Goal: Task Accomplishment & Management: Use online tool/utility

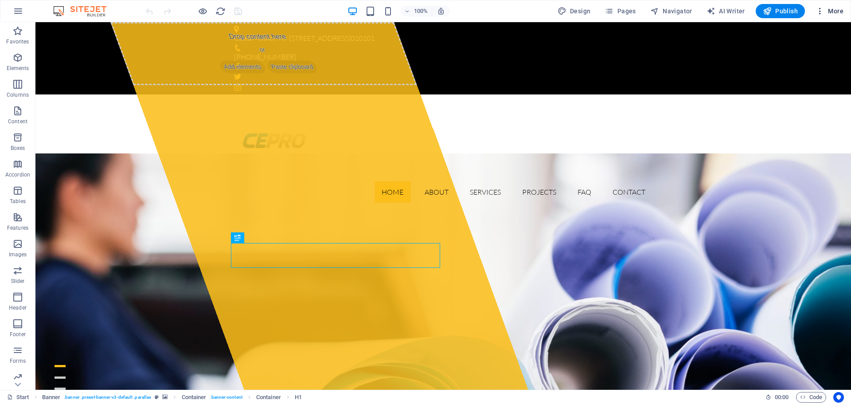
click at [823, 12] on icon "button" at bounding box center [820, 11] width 9 height 9
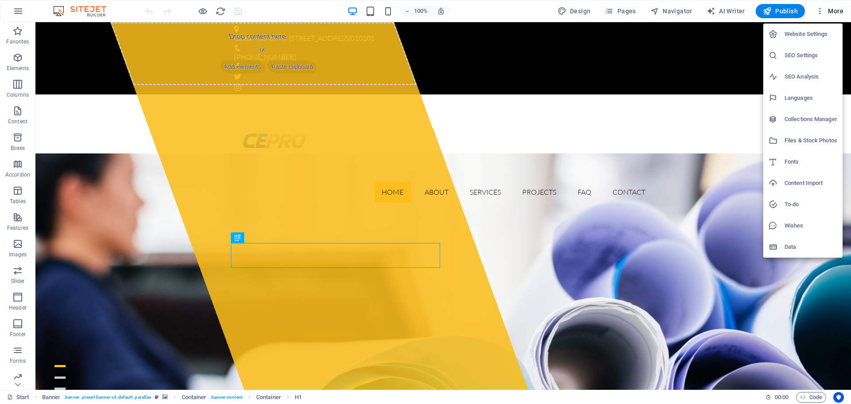
click at [820, 32] on h6 "Website Settings" at bounding box center [811, 34] width 53 height 11
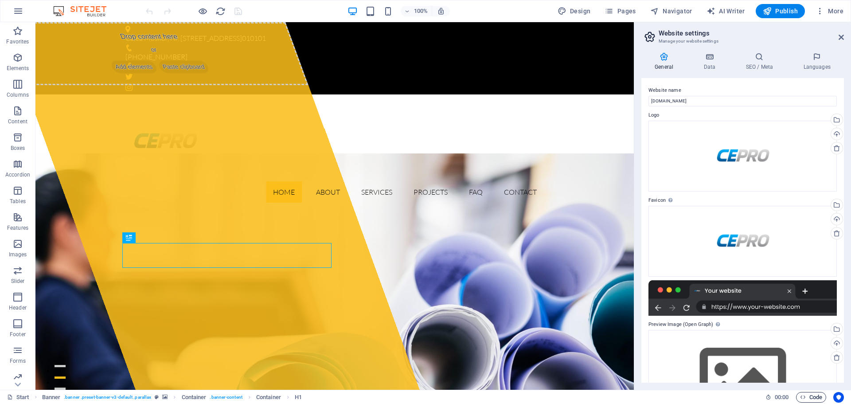
click at [801, 394] on icon "button" at bounding box center [803, 397] width 6 height 6
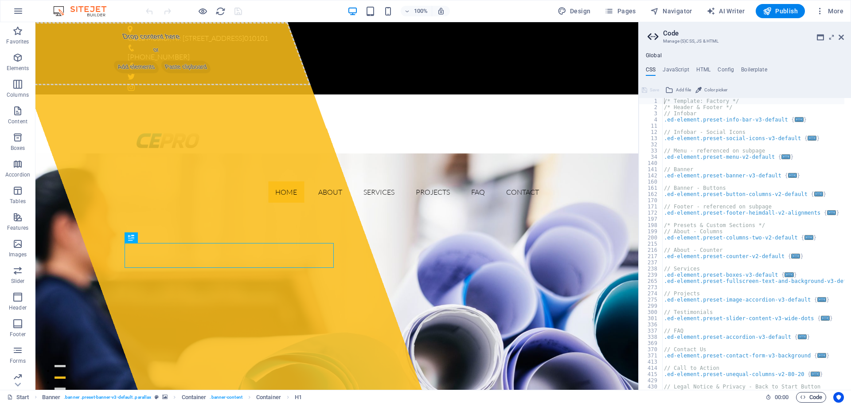
click at [801, 395] on icon "button" at bounding box center [803, 397] width 6 height 6
click at [172, 102] on div at bounding box center [337, 142] width 418 height 80
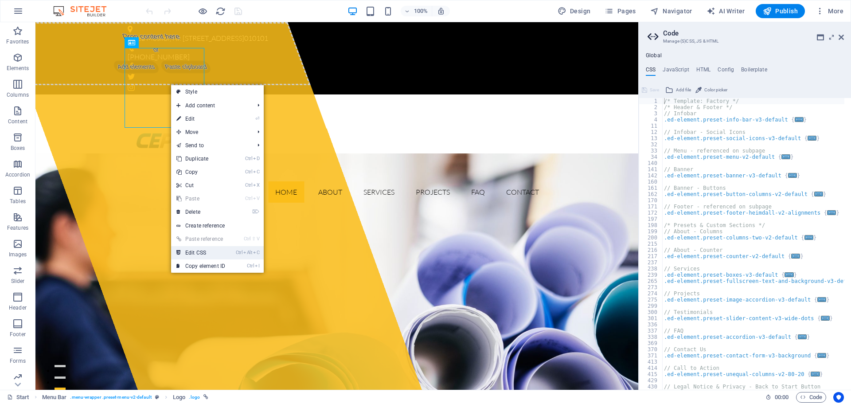
click at [220, 251] on link "Ctrl Alt C Edit CSS" at bounding box center [200, 252] width 59 height 13
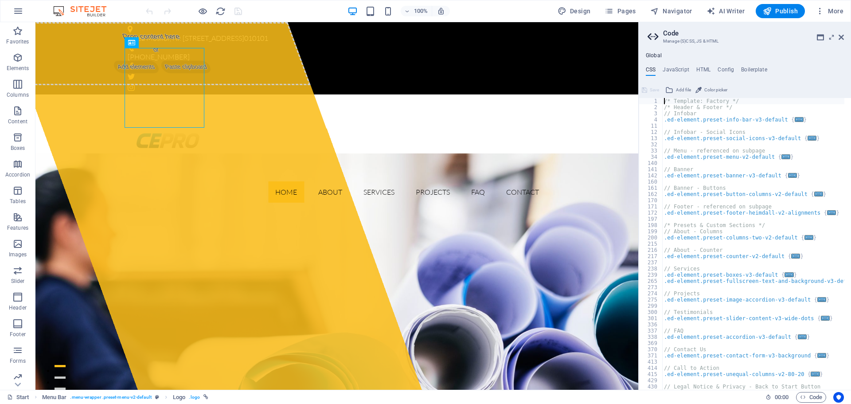
scroll to position [13, 0]
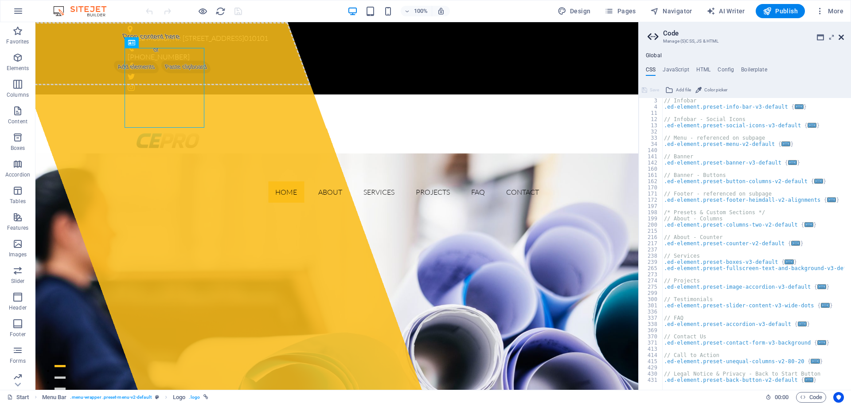
click at [839, 36] on icon at bounding box center [841, 37] width 5 height 7
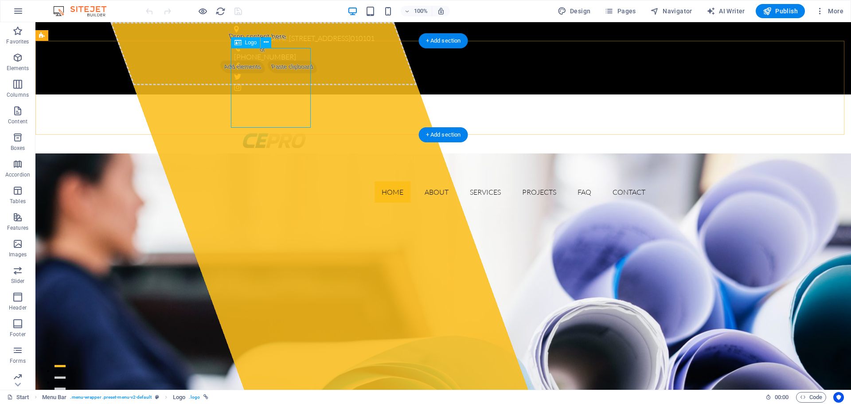
click at [263, 102] on div at bounding box center [443, 142] width 418 height 80
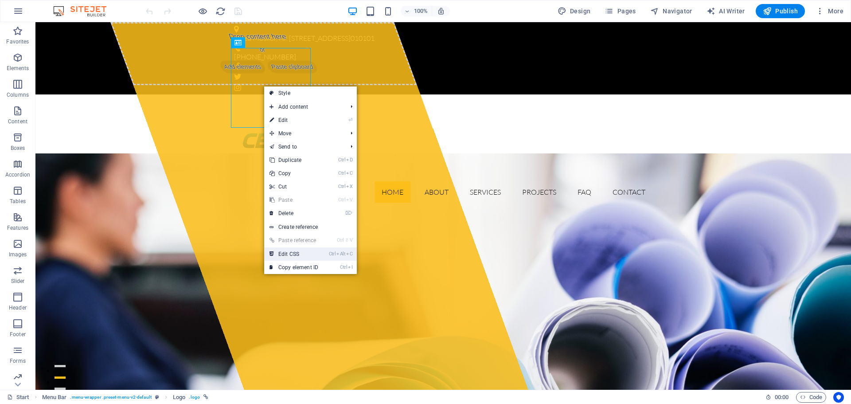
click at [300, 254] on link "Ctrl Alt C Edit CSS" at bounding box center [293, 253] width 59 height 13
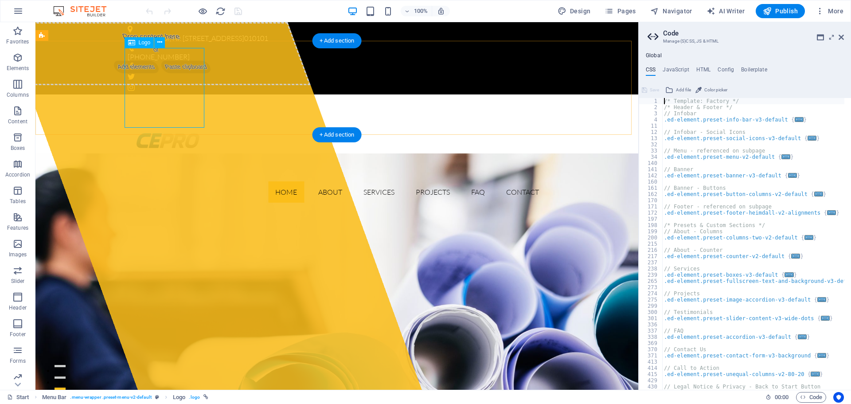
click at [168, 102] on div at bounding box center [337, 142] width 418 height 80
select select "px"
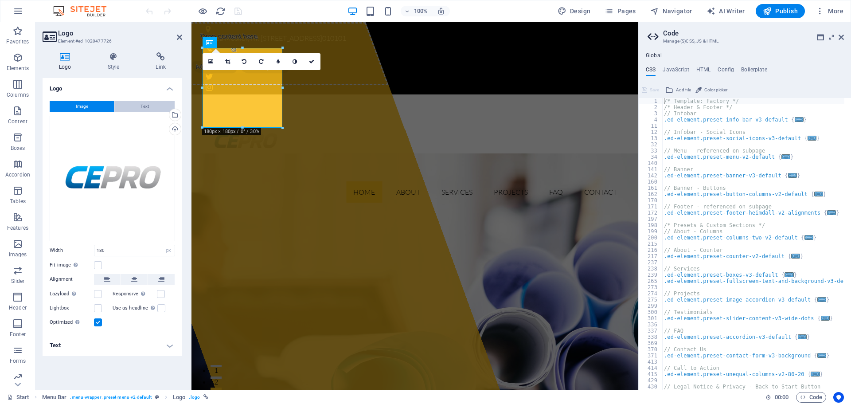
click at [143, 105] on span "Text" at bounding box center [145, 106] width 8 height 11
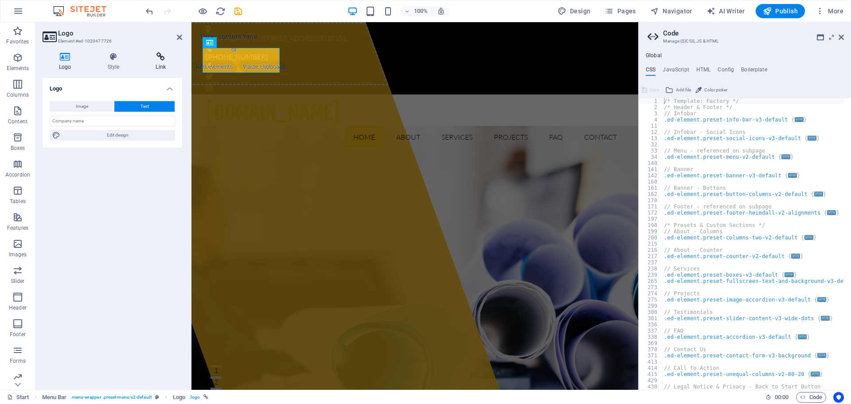
click at [163, 60] on icon at bounding box center [160, 56] width 43 height 9
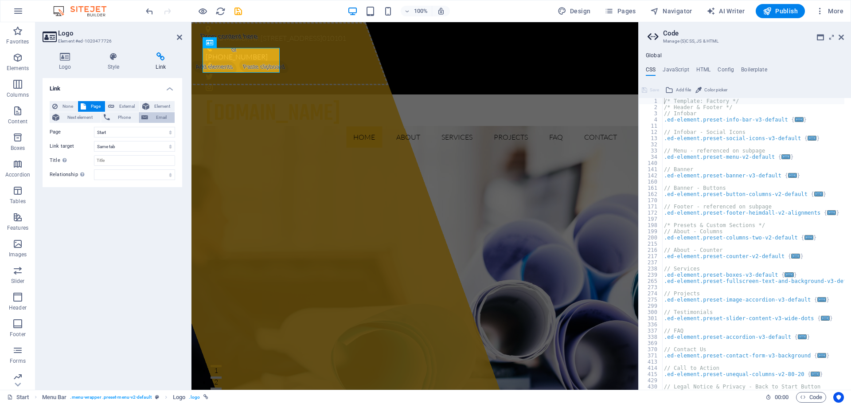
click at [148, 117] on icon at bounding box center [144, 117] width 7 height 11
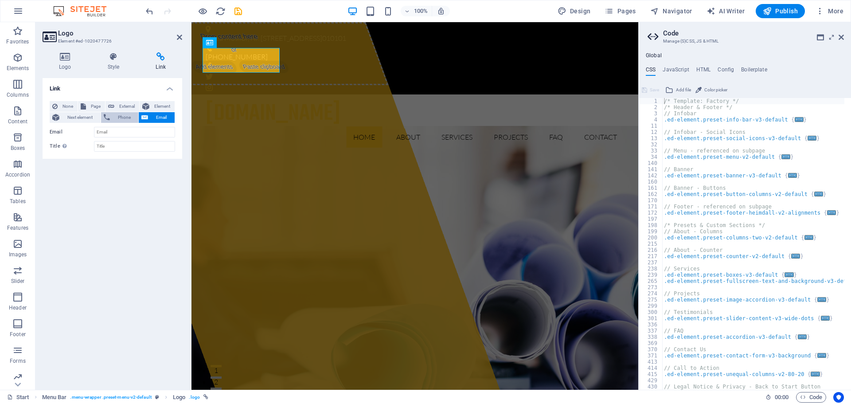
click at [113, 118] on span "Phone" at bounding box center [124, 117] width 23 height 11
click at [86, 119] on span "Next element" at bounding box center [80, 117] width 36 height 11
click at [59, 109] on button "None" at bounding box center [64, 106] width 28 height 11
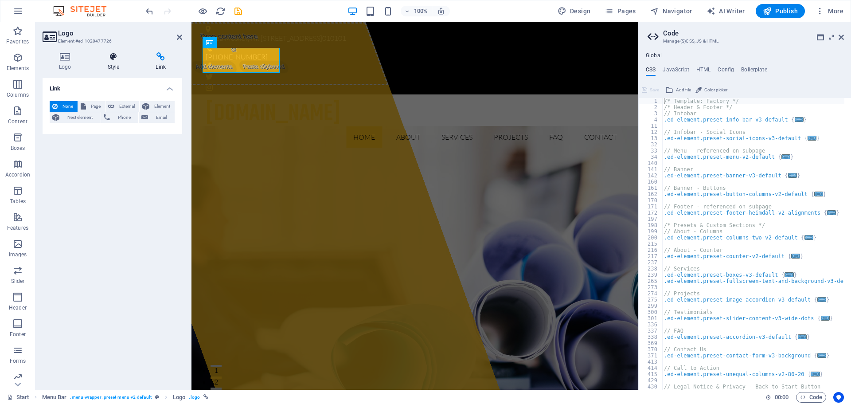
click at [121, 59] on icon at bounding box center [113, 56] width 45 height 9
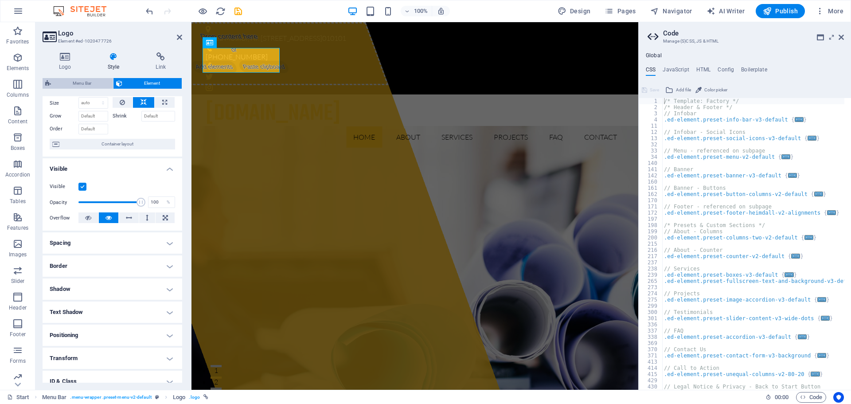
scroll to position [0, 0]
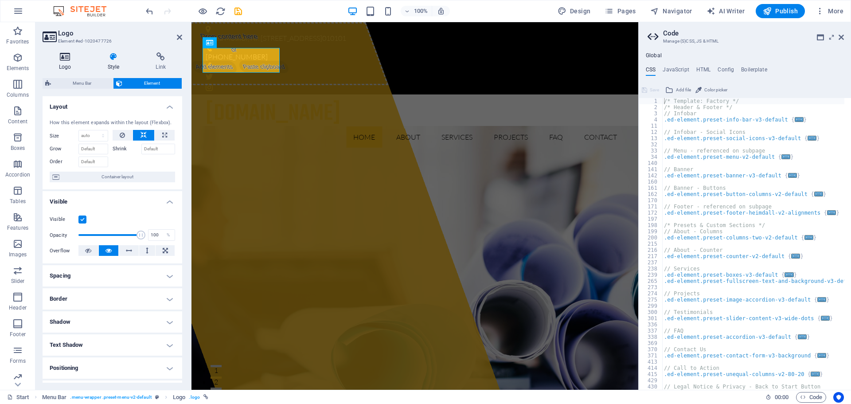
click at [72, 63] on h4 "Logo" at bounding box center [67, 61] width 49 height 19
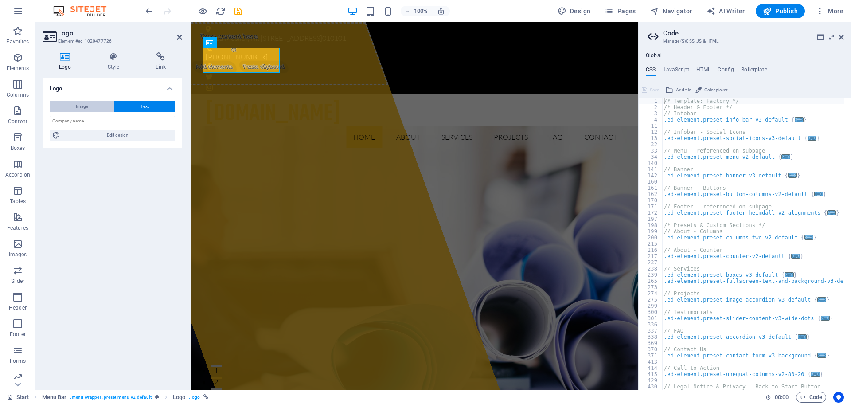
click at [69, 103] on button "Image" at bounding box center [82, 106] width 64 height 11
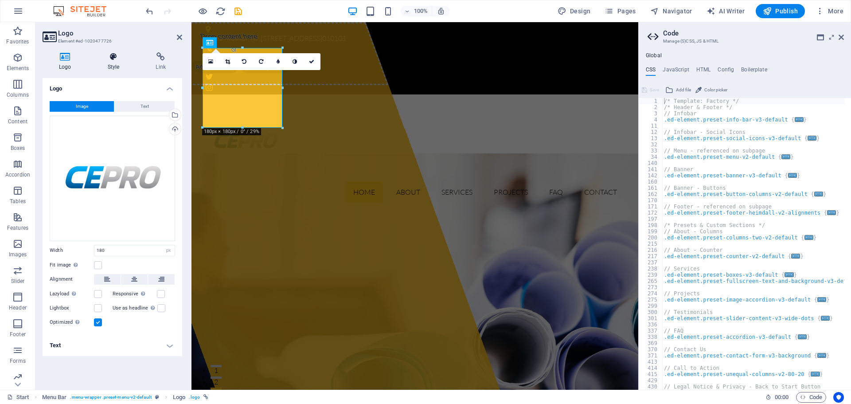
click at [113, 58] on icon at bounding box center [113, 56] width 45 height 9
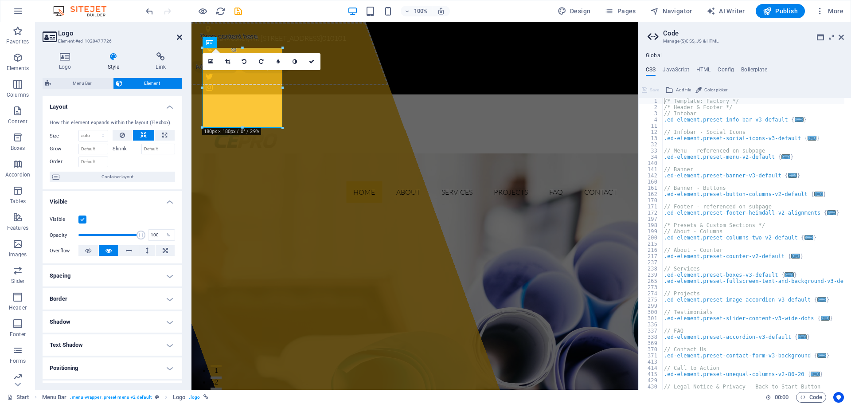
click at [177, 36] on icon at bounding box center [179, 37] width 5 height 7
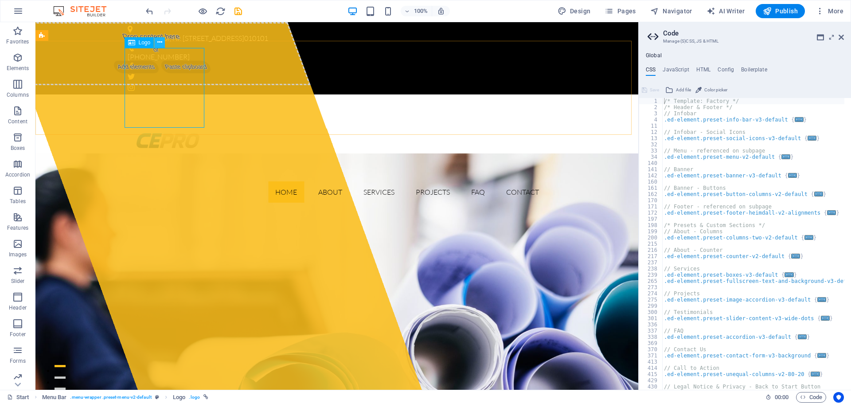
click at [159, 43] on icon at bounding box center [159, 42] width 5 height 9
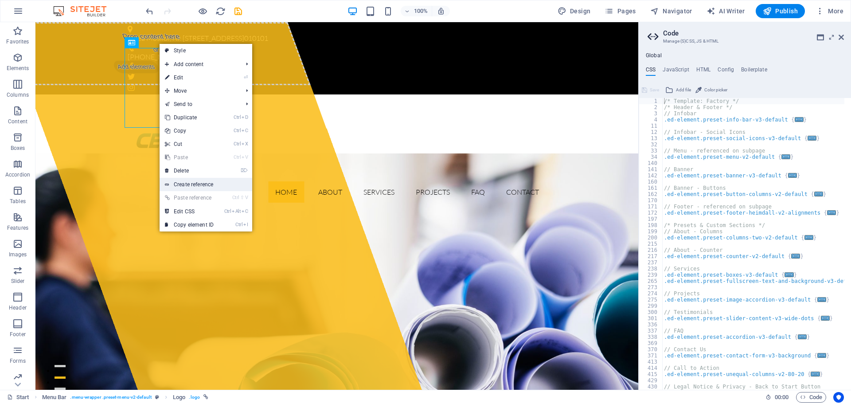
click at [223, 183] on link "Create reference" at bounding box center [206, 184] width 93 height 13
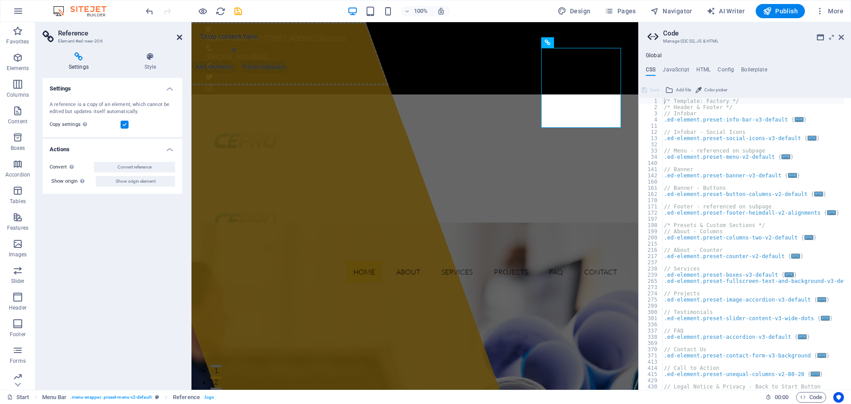
click at [180, 38] on icon at bounding box center [179, 37] width 5 height 7
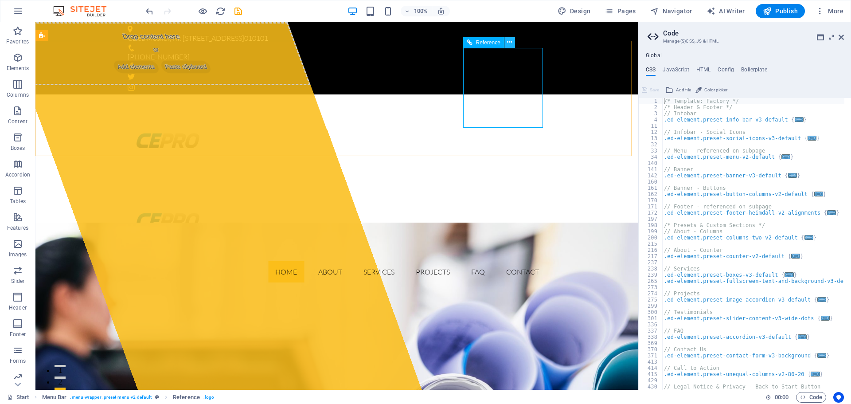
click at [509, 42] on icon at bounding box center [509, 42] width 5 height 9
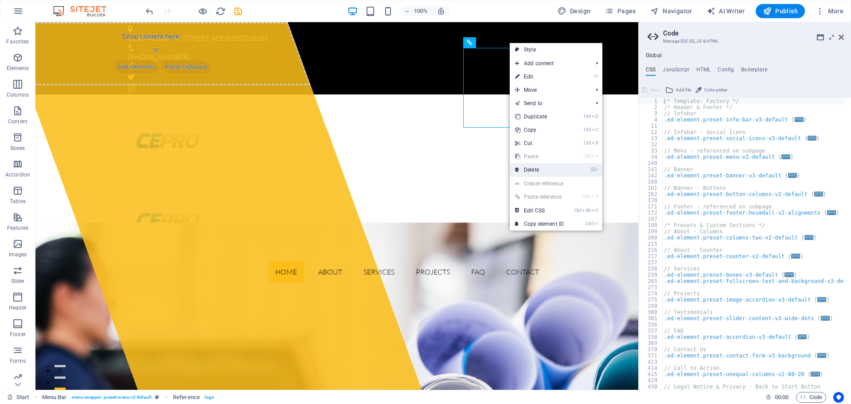
click at [551, 172] on link "⌦ Delete" at bounding box center [539, 169] width 59 height 13
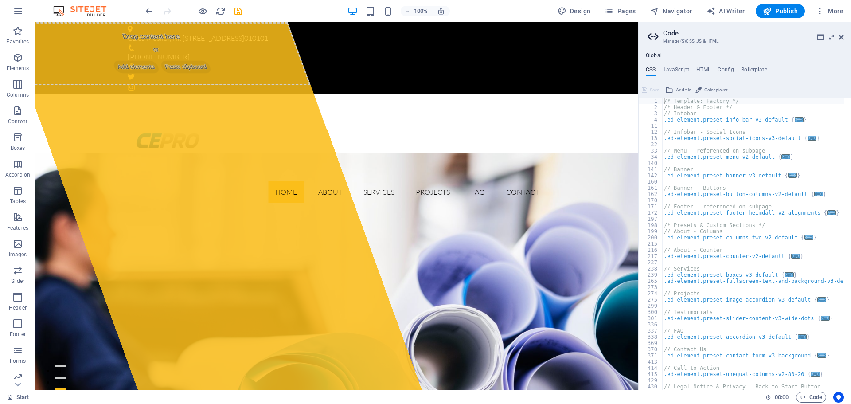
click at [730, 117] on div "/* Template: Factory */ /* Header & Footer */ // Infobar .ed-element.preset-inf…" at bounding box center [756, 246] width 189 height 297
click at [707, 138] on div "/* Template: Factory */ /* Header & Footer */ // Infobar .ed-element.preset-inf…" at bounding box center [756, 246] width 189 height 297
click at [699, 160] on div "/* Template: Factory */ /* Header & Footer */ // Infobar .ed-element.preset-inf…" at bounding box center [756, 246] width 189 height 297
type textarea ".ed-element.preset-menu-v2-default {"
click at [844, 38] on aside "Code Manage (S)CSS, JS & HTML Global CSS JavaScript HTML Config Boilerplate .ed…" at bounding box center [744, 205] width 213 height 367
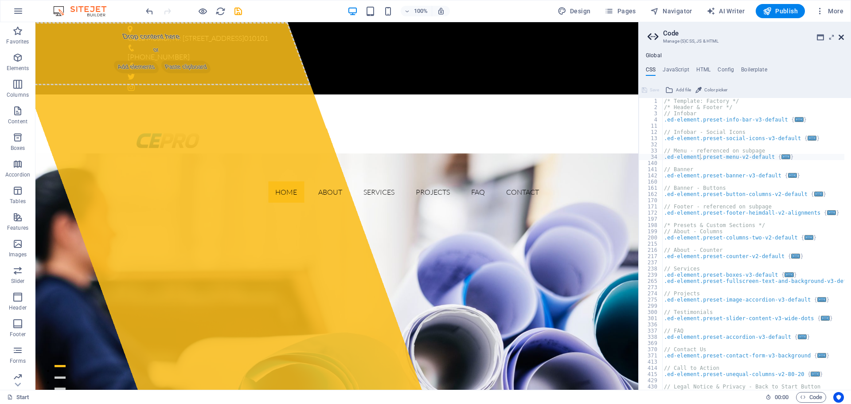
click at [840, 39] on icon at bounding box center [841, 37] width 5 height 7
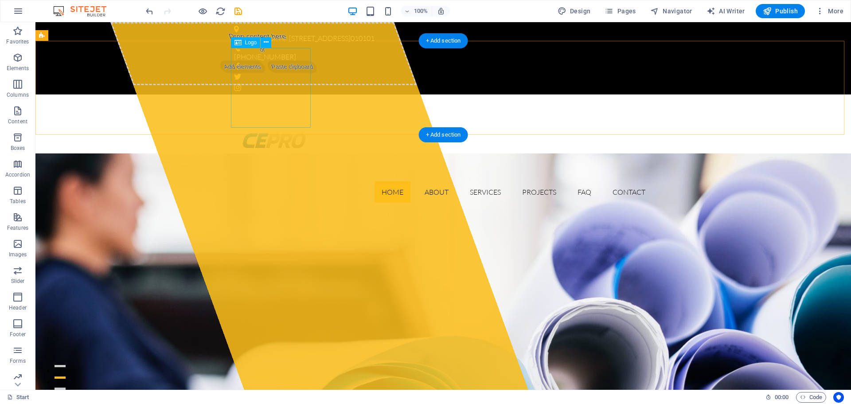
click at [266, 102] on div at bounding box center [443, 142] width 418 height 80
click at [279, 102] on div at bounding box center [443, 142] width 418 height 80
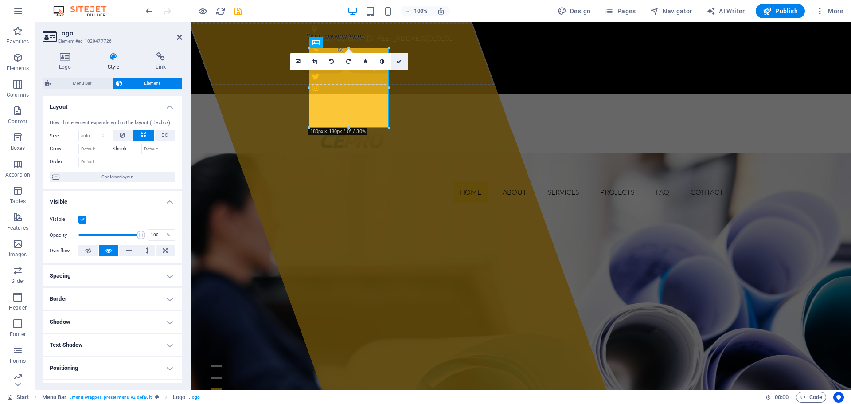
click at [395, 59] on link at bounding box center [399, 61] width 17 height 17
